Goal: Obtain resource: Obtain resource

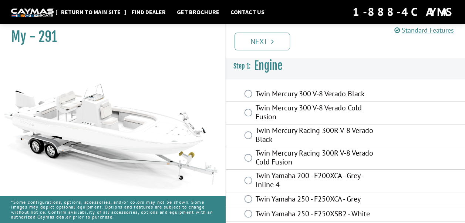
click at [88, 12] on link "Return to main site" at bounding box center [90, 12] width 67 height 10
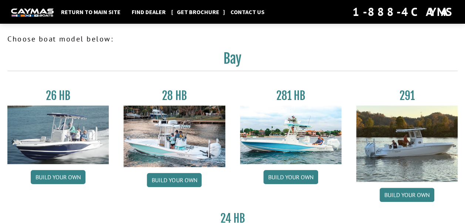
click at [195, 10] on link "Get Brochure" at bounding box center [198, 12] width 50 height 10
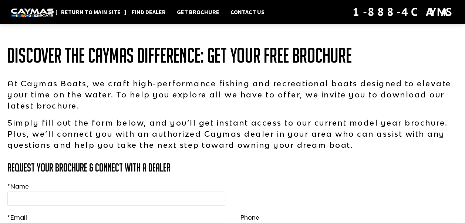
click at [106, 9] on link "Return to main site" at bounding box center [90, 12] width 67 height 10
